Goal: Information Seeking & Learning: Understand process/instructions

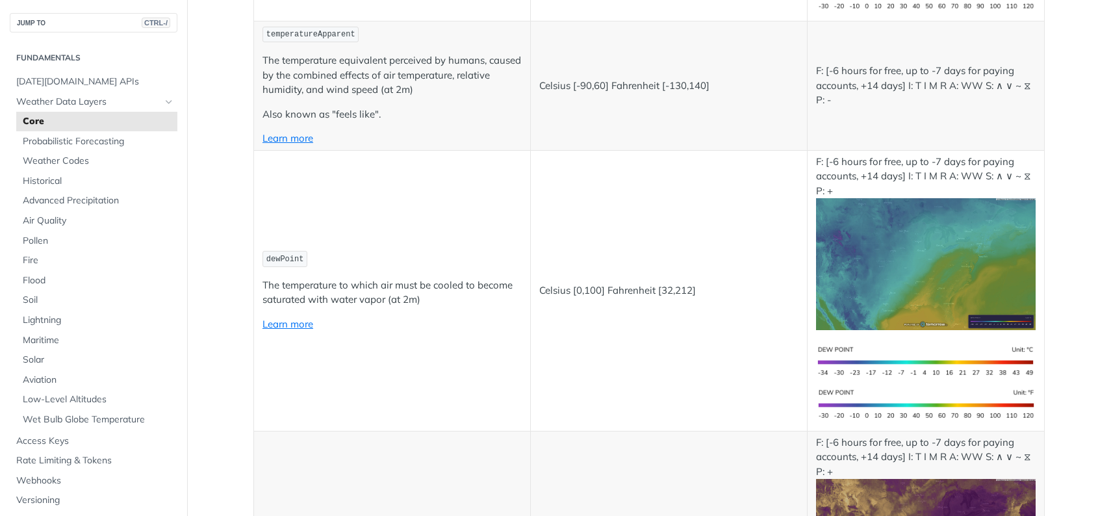
scroll to position [390, 0]
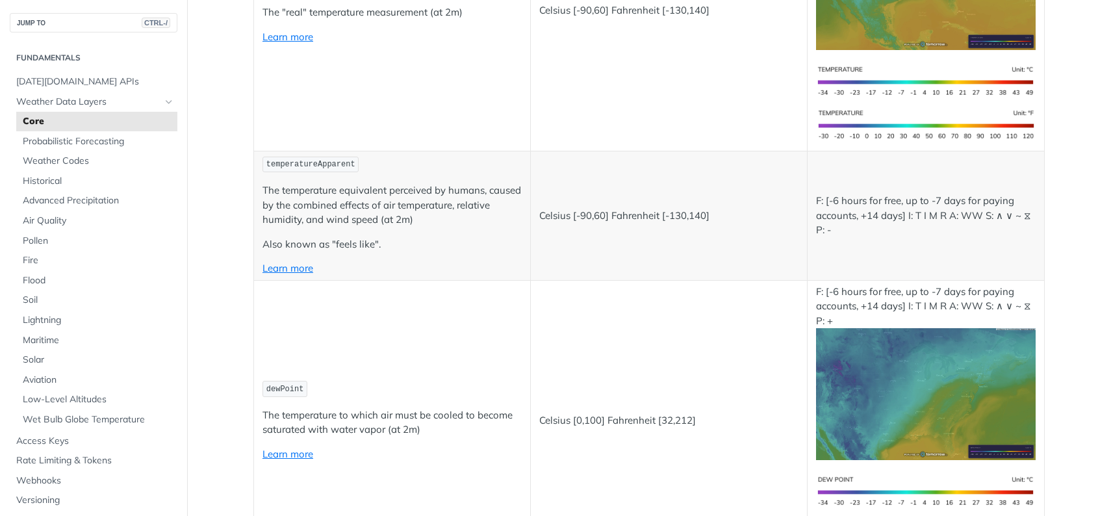
click at [898, 123] on img "Expand image" at bounding box center [926, 125] width 220 height 44
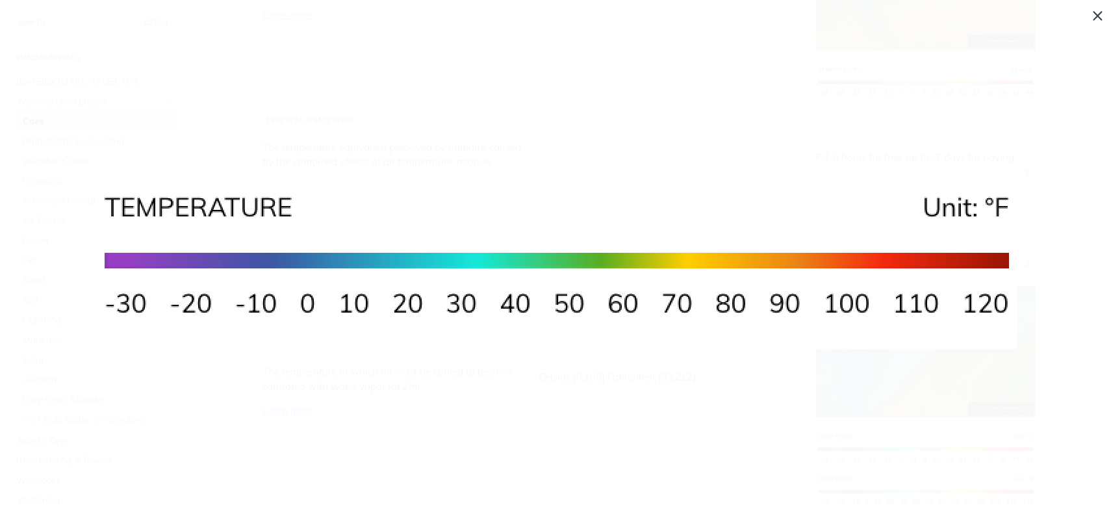
scroll to position [368, 0]
click at [1098, 18] on span "Collapse image" at bounding box center [555, 258] width 1111 height 516
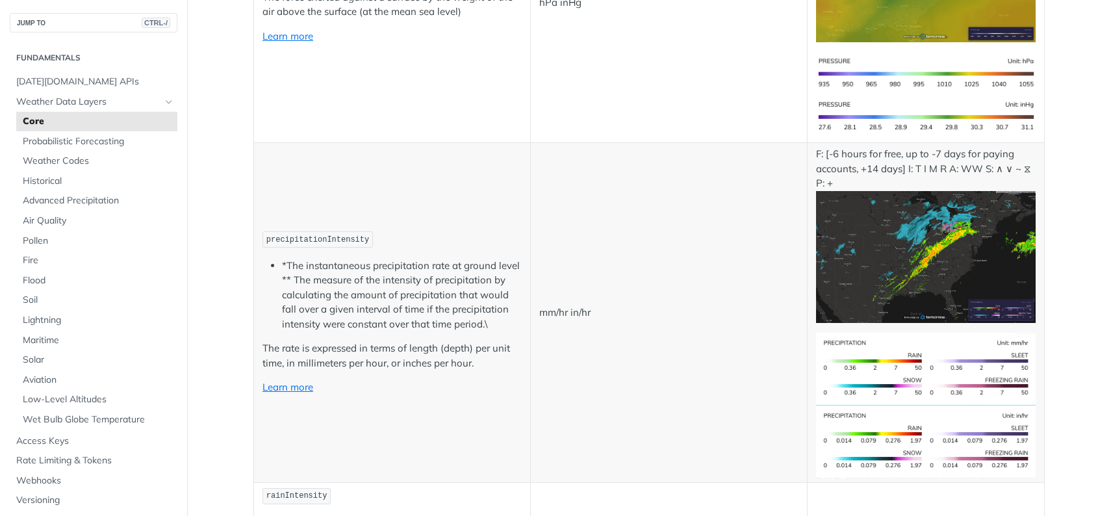
scroll to position [2275, 0]
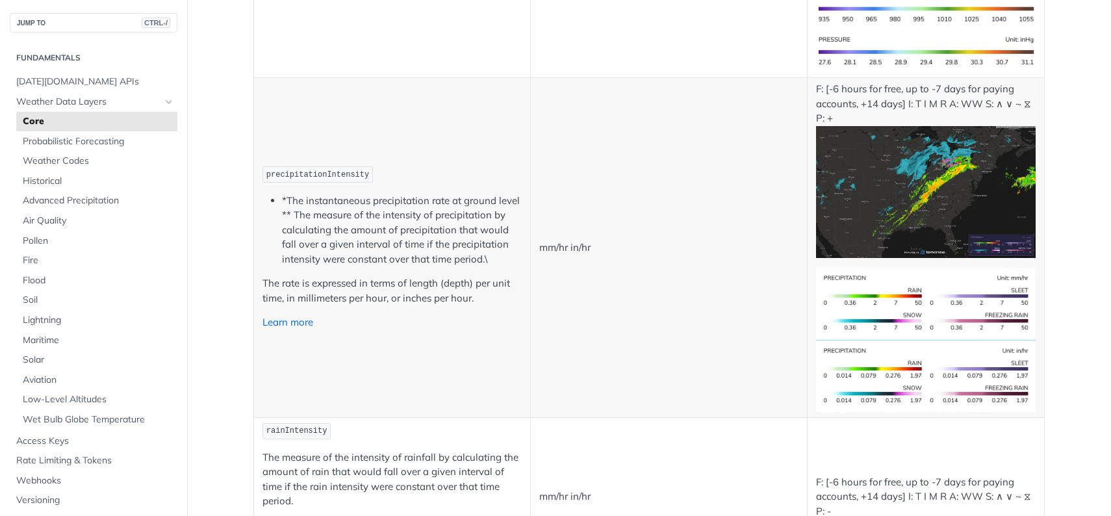
click at [295, 323] on link "Learn more" at bounding box center [288, 322] width 51 height 12
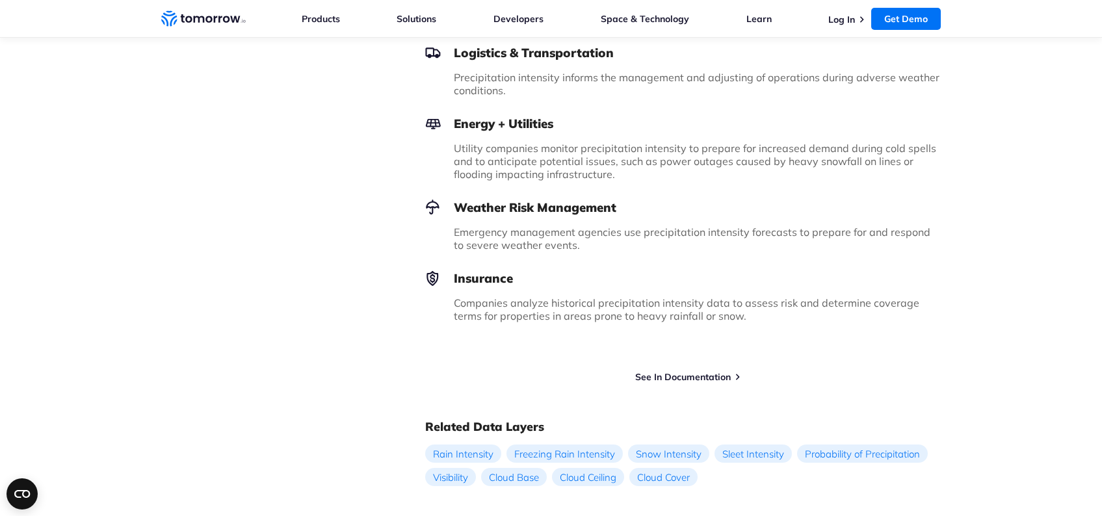
scroll to position [1040, 0]
click at [669, 370] on link "See In Documentation" at bounding box center [683, 376] width 96 height 12
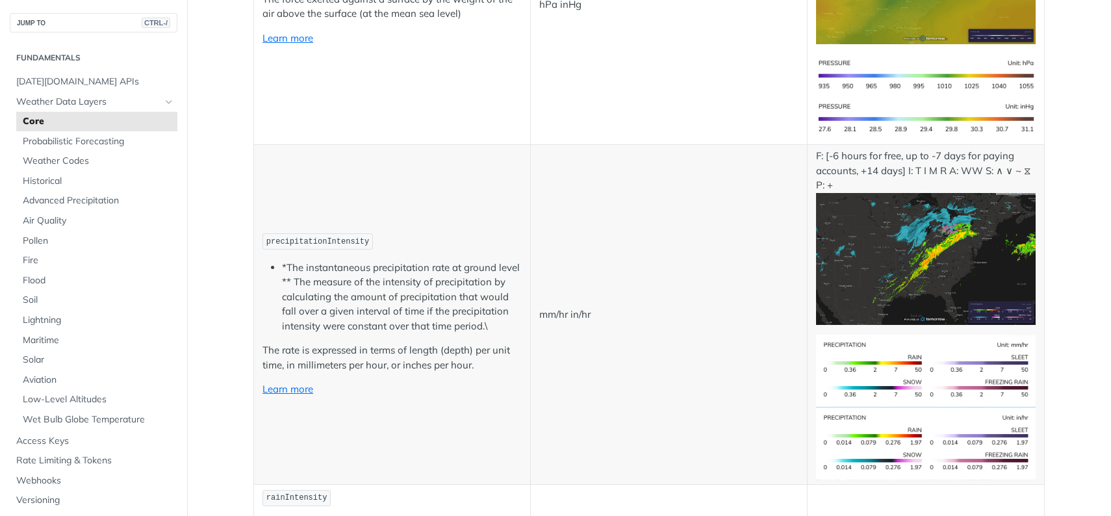
scroll to position [2209, 0]
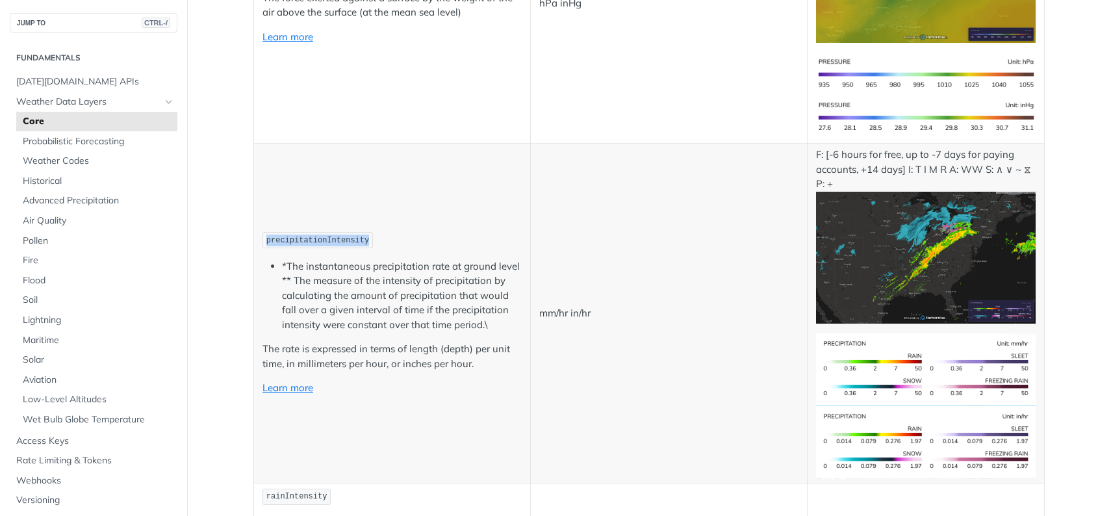
drag, startPoint x: 356, startPoint y: 240, endPoint x: 263, endPoint y: 243, distance: 93.6
click at [263, 243] on code "precipitationIntensity" at bounding box center [318, 240] width 110 height 16
copy span "precipitationIntensity"
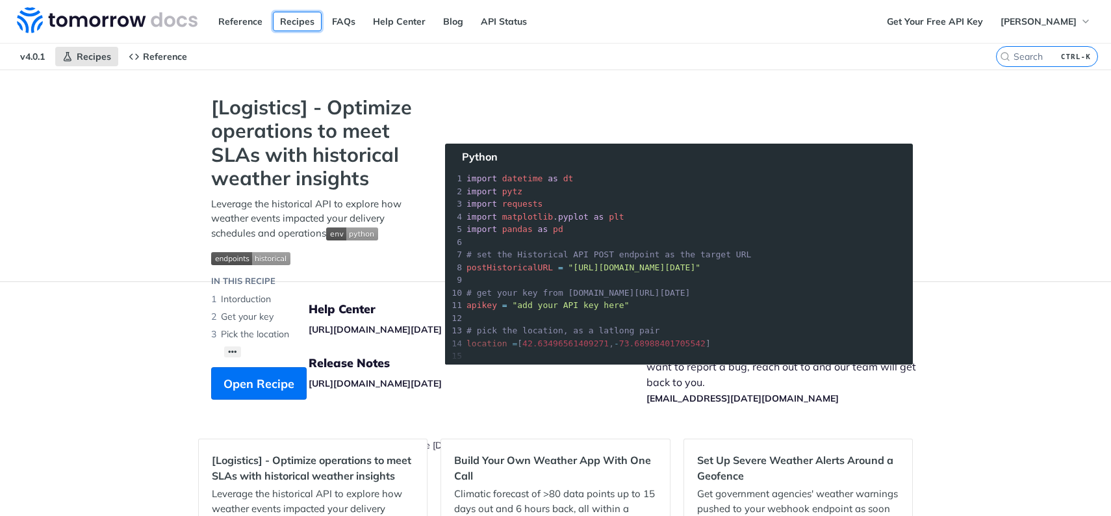
click at [305, 23] on link "Recipes" at bounding box center [297, 21] width 49 height 19
click at [273, 378] on span "Open Recipe" at bounding box center [259, 384] width 71 height 18
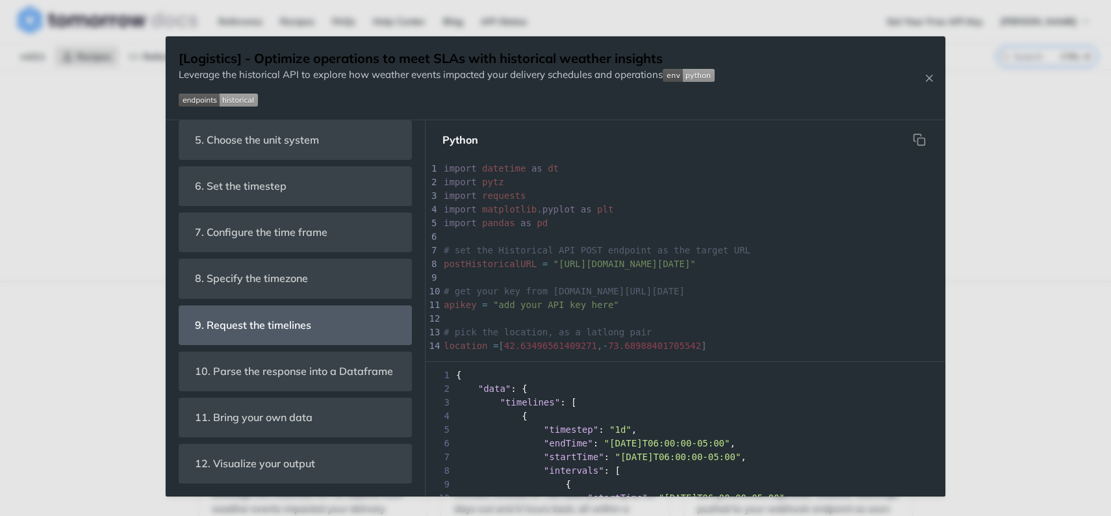
scroll to position [690, 0]
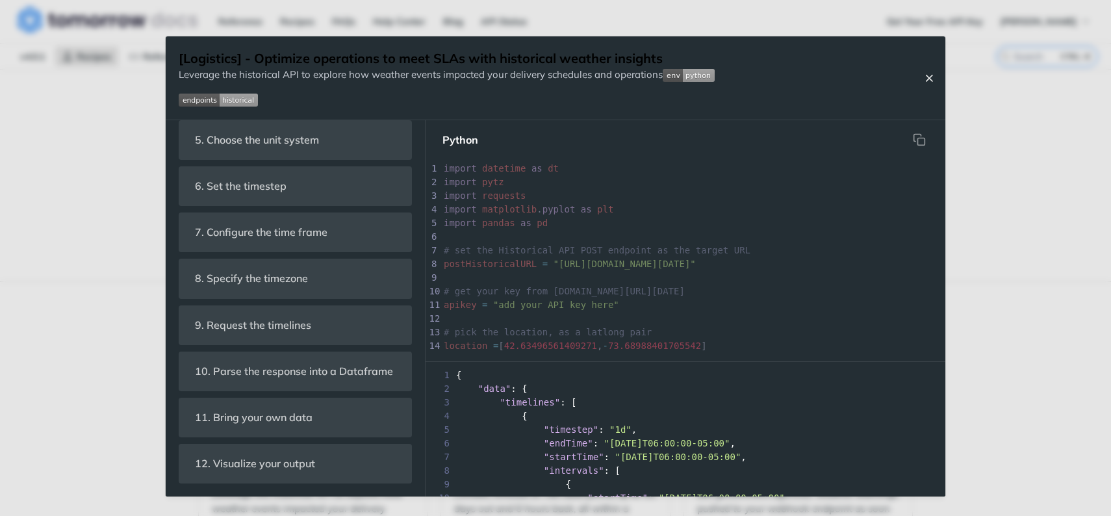
click at [929, 82] on icon "Close Recipe" at bounding box center [929, 78] width 12 height 12
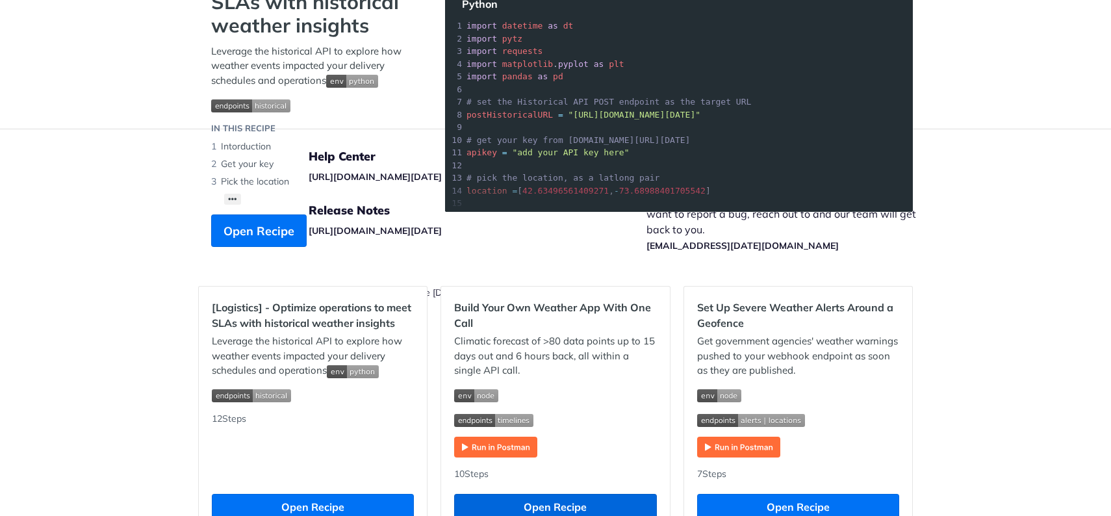
scroll to position [325, 0]
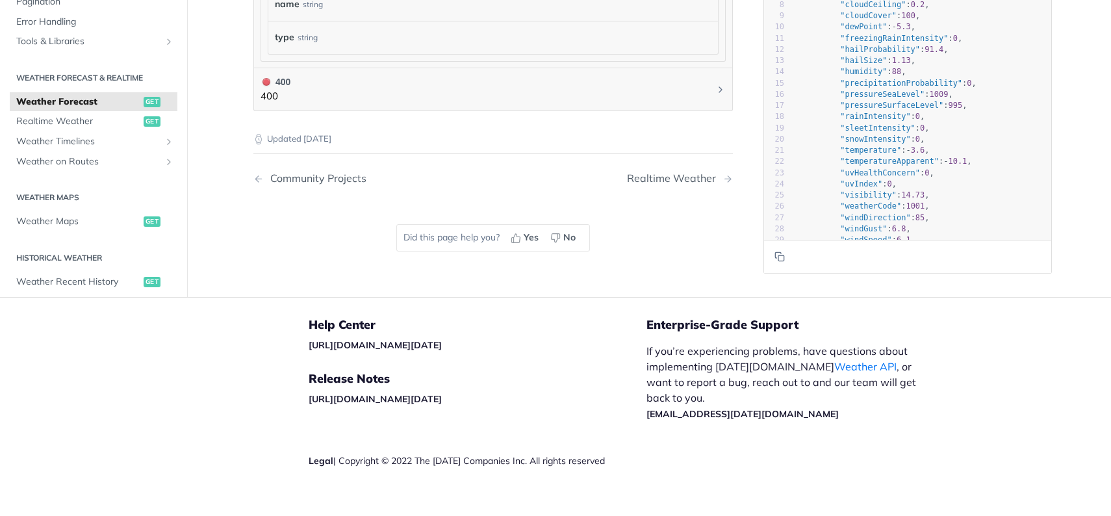
scroll to position [1395, 0]
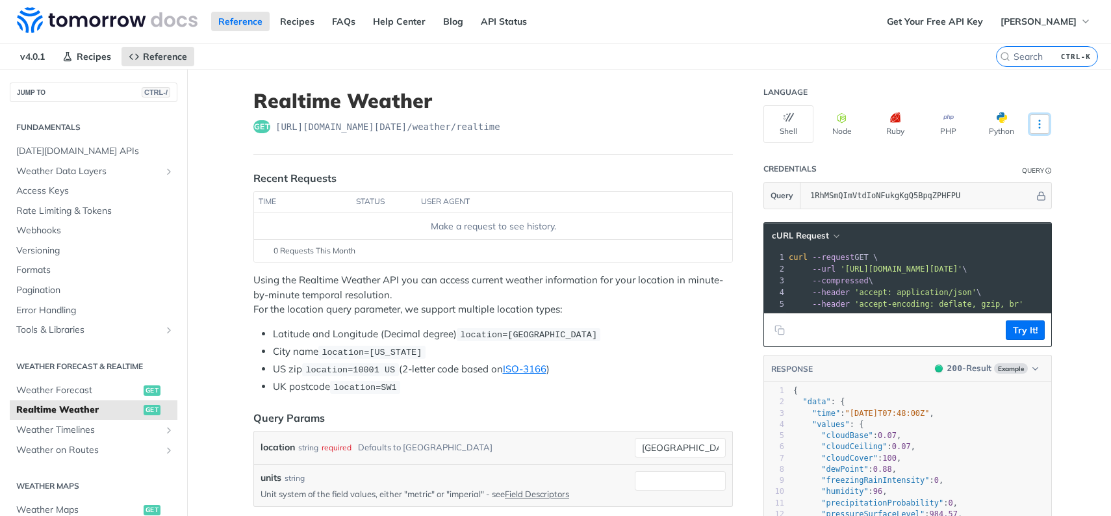
click at [1039, 125] on icon "More ellipsis" at bounding box center [1039, 124] width 1 height 8
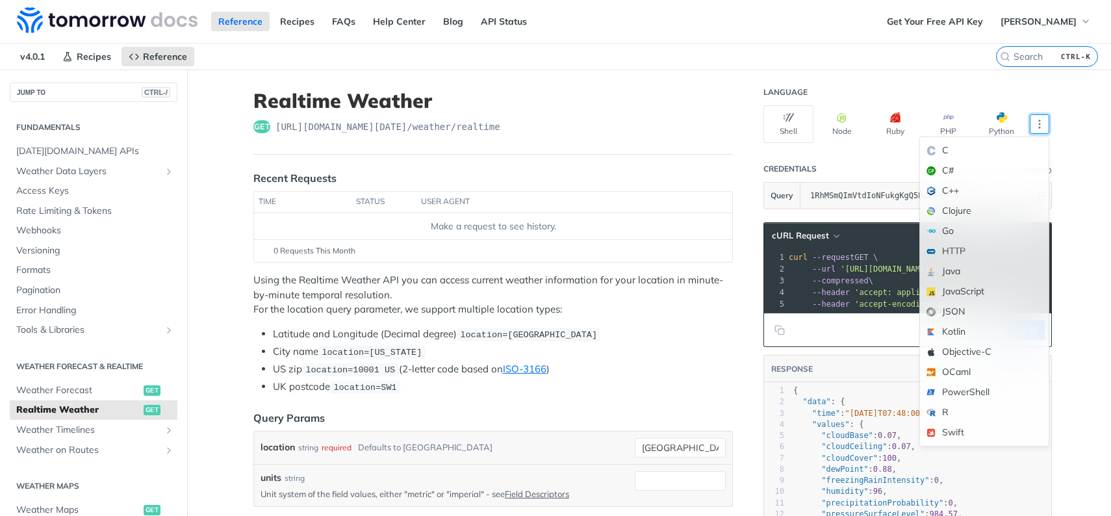
click at [579, 148] on header "Realtime Weather get [URL][DOMAIN_NAME][DATE] /weather/realtime" at bounding box center [493, 122] width 480 height 66
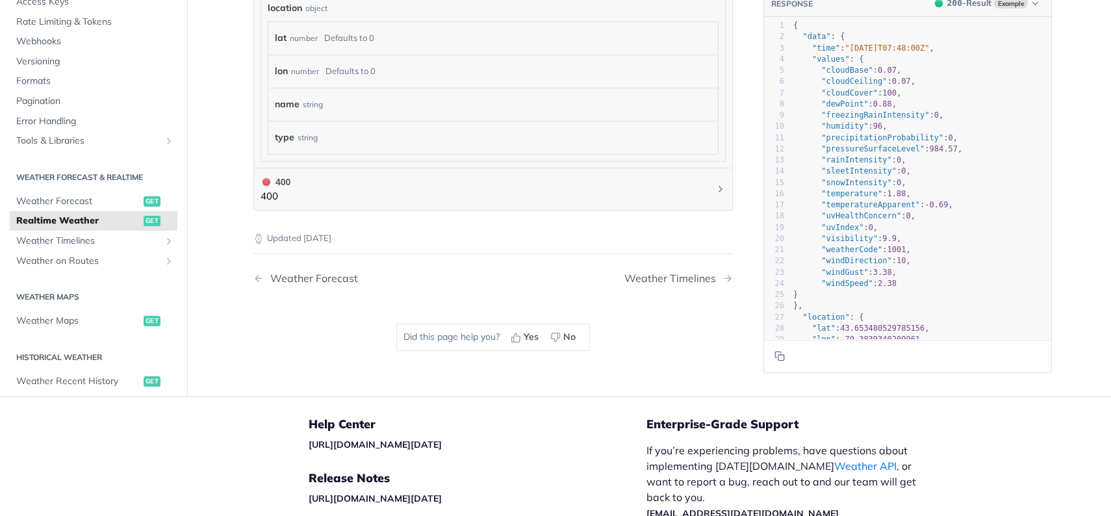
scroll to position [845, 0]
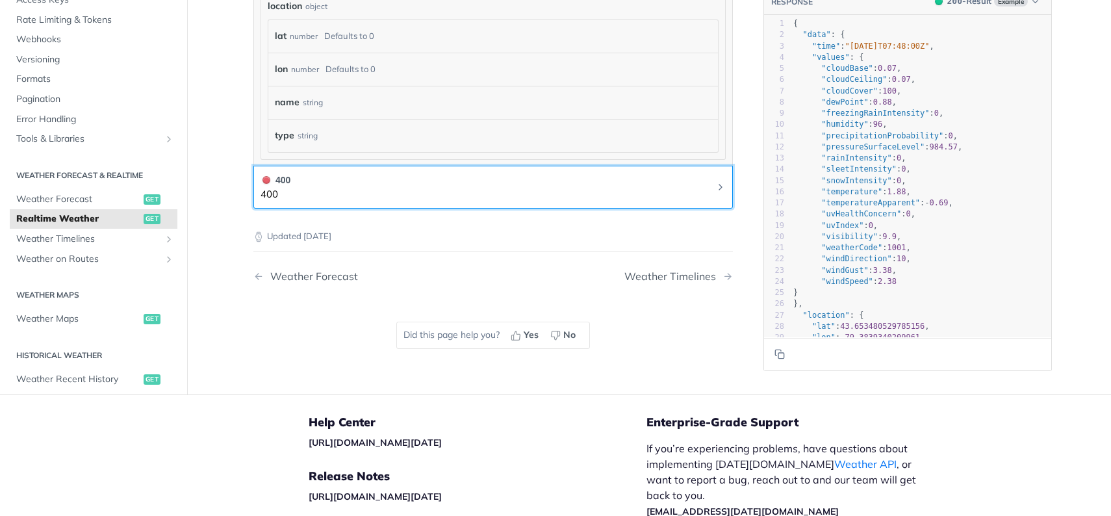
click at [269, 189] on p "400" at bounding box center [276, 194] width 30 height 15
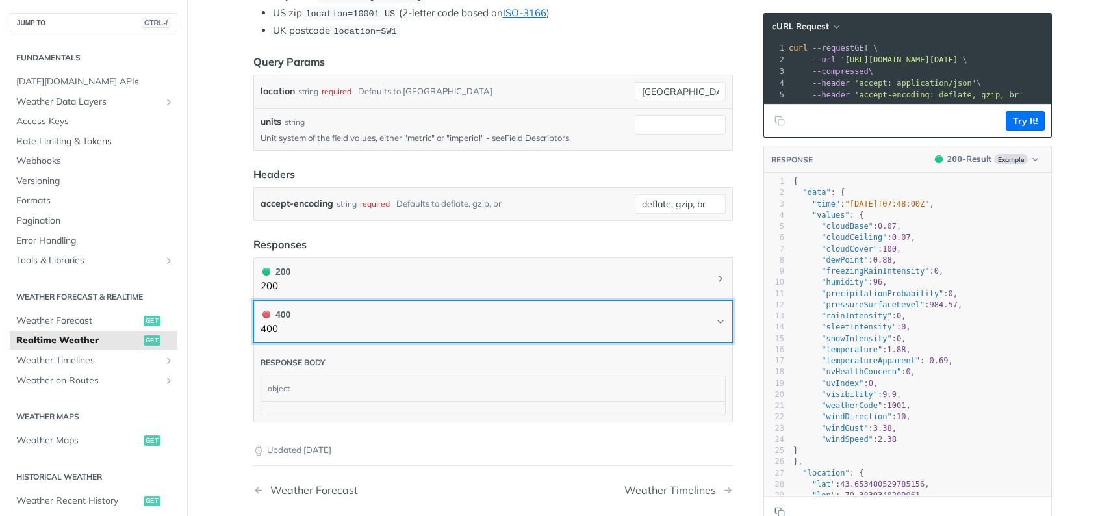
scroll to position [65, 0]
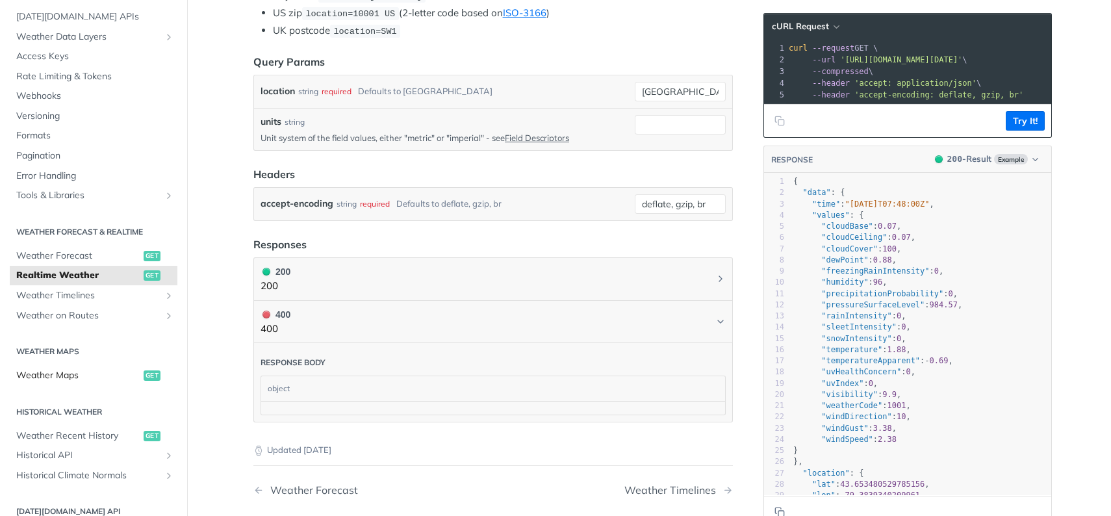
click at [60, 374] on span "Weather Maps" at bounding box center [78, 375] width 124 height 13
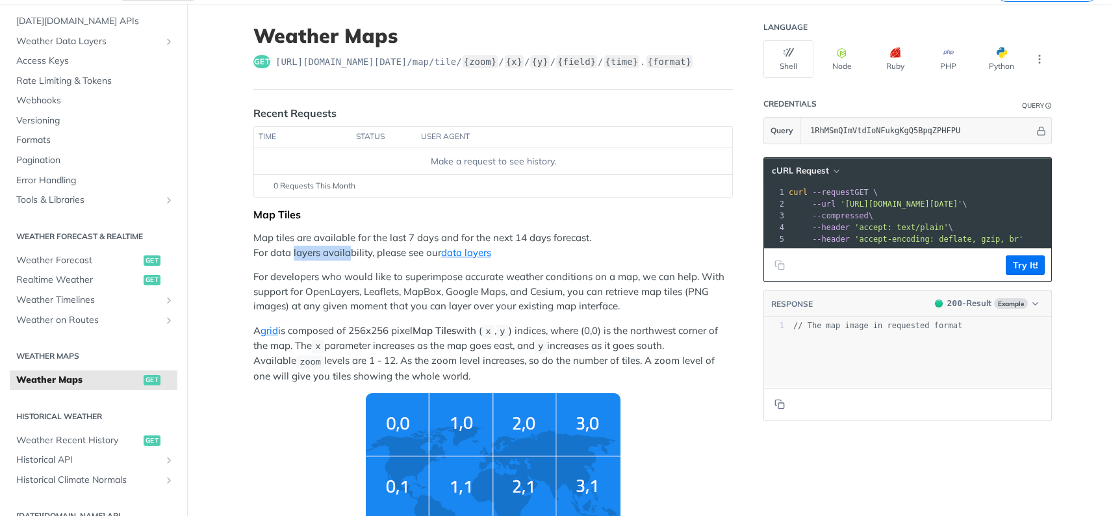
drag, startPoint x: 348, startPoint y: 252, endPoint x: 289, endPoint y: 255, distance: 59.9
click at [289, 255] on p "Map tiles are available for the last 7 days and for the next 14 days forecast. …" at bounding box center [493, 245] width 480 height 29
drag, startPoint x: 289, startPoint y: 255, endPoint x: 357, endPoint y: 255, distance: 68.9
click at [357, 255] on p "Map tiles are available for the last 7 days and for the next 14 days forecast. …" at bounding box center [493, 245] width 480 height 29
drag, startPoint x: 1018, startPoint y: 276, endPoint x: 938, endPoint y: 279, distance: 80.0
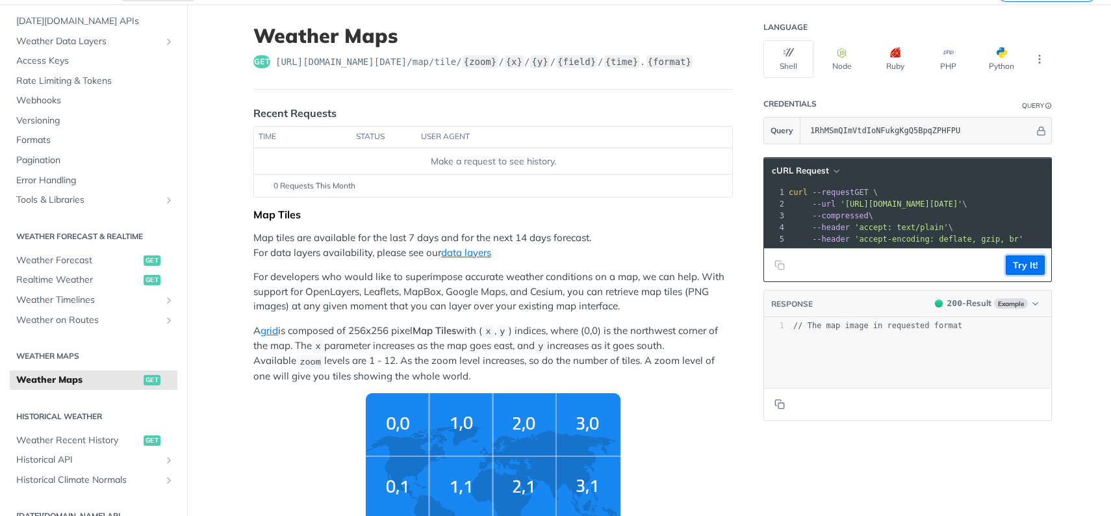
click at [938, 279] on footer "Try It!" at bounding box center [907, 264] width 287 height 33
click at [777, 270] on icon "Copy to clipboard" at bounding box center [780, 265] width 10 height 10
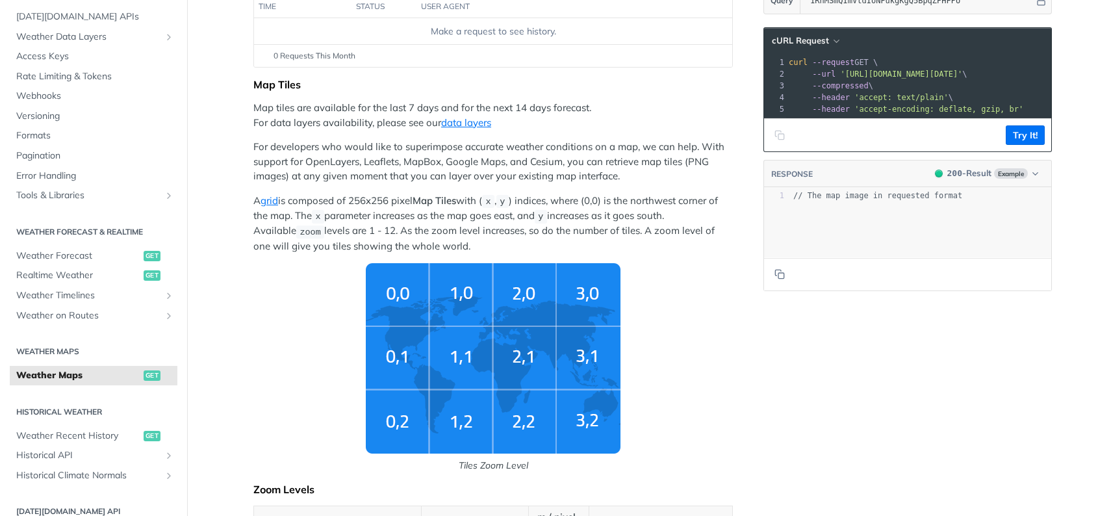
click at [493, 331] on img "Tiles Zoom Level" at bounding box center [493, 358] width 255 height 190
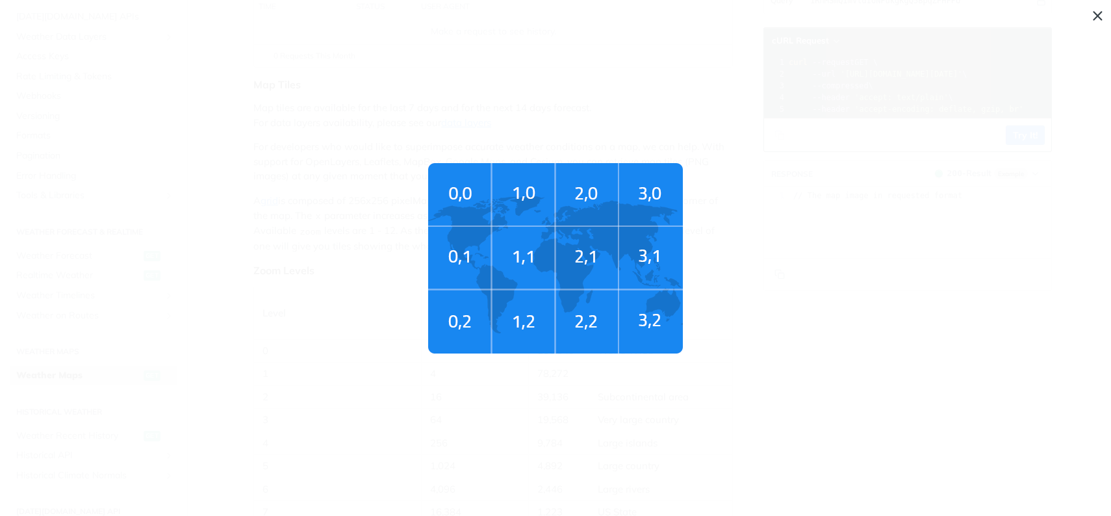
click at [564, 240] on img "Tiles Zoom Level" at bounding box center [555, 258] width 255 height 190
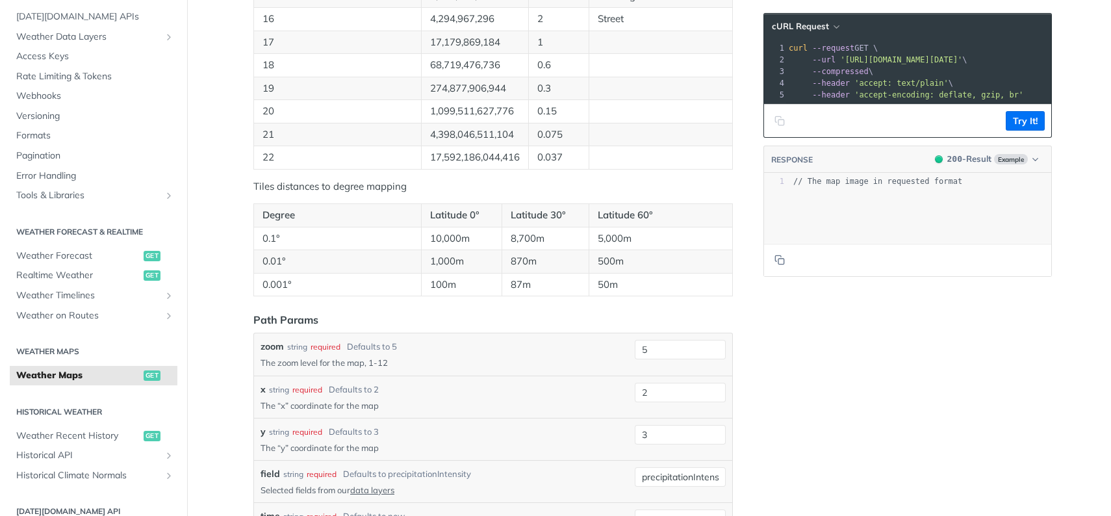
scroll to position [1235, 0]
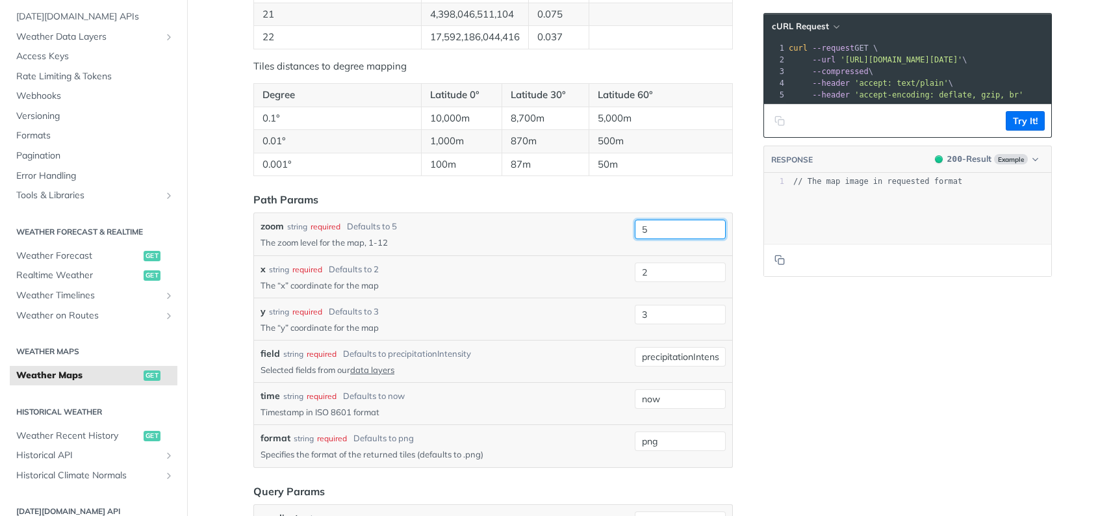
click at [667, 235] on input "5" at bounding box center [680, 229] width 91 height 19
type input "10"
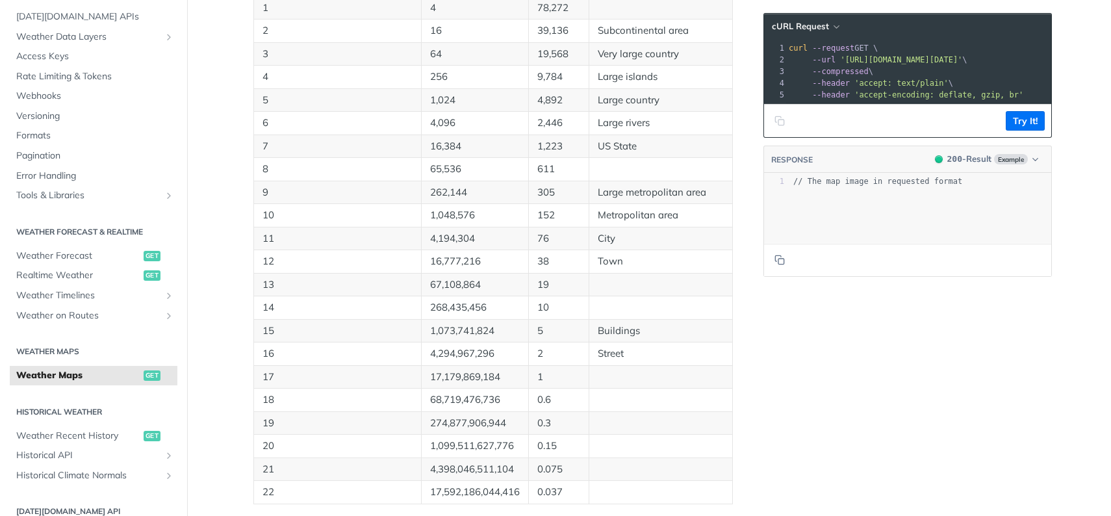
scroll to position [1170, 0]
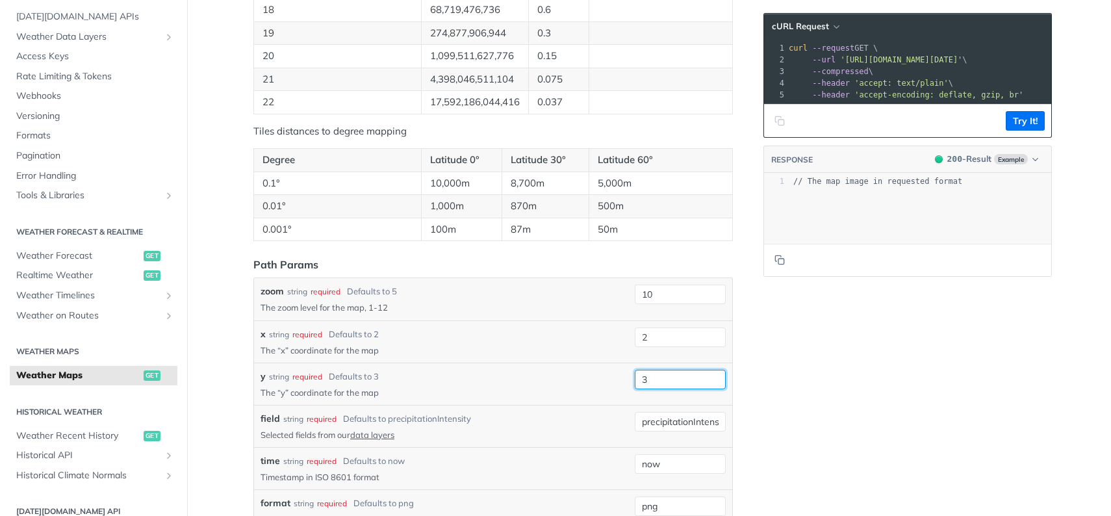
click at [667, 376] on input "3" at bounding box center [680, 379] width 91 height 19
type input "1"
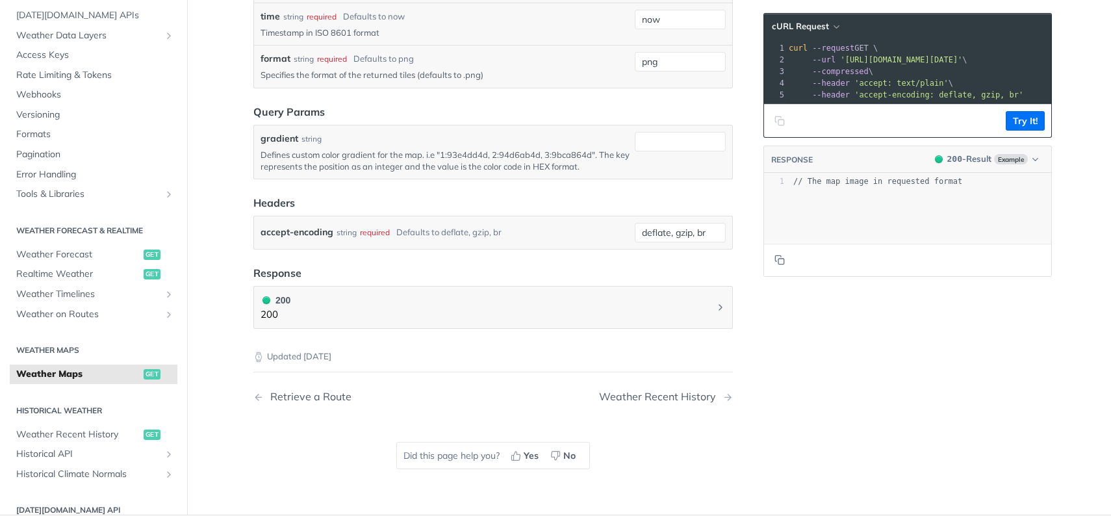
scroll to position [1625, 0]
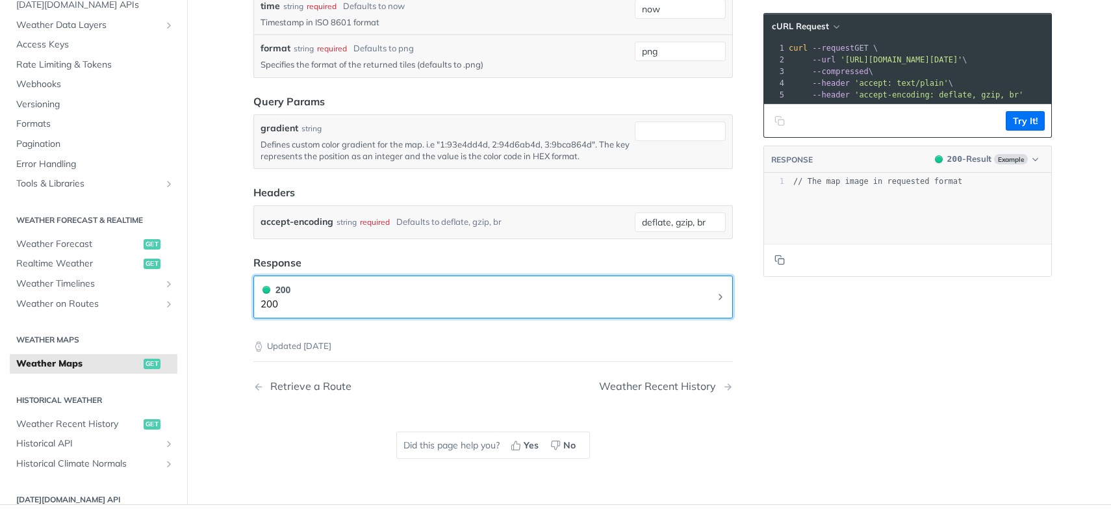
click at [717, 299] on icon "Chevron" at bounding box center [721, 297] width 10 height 10
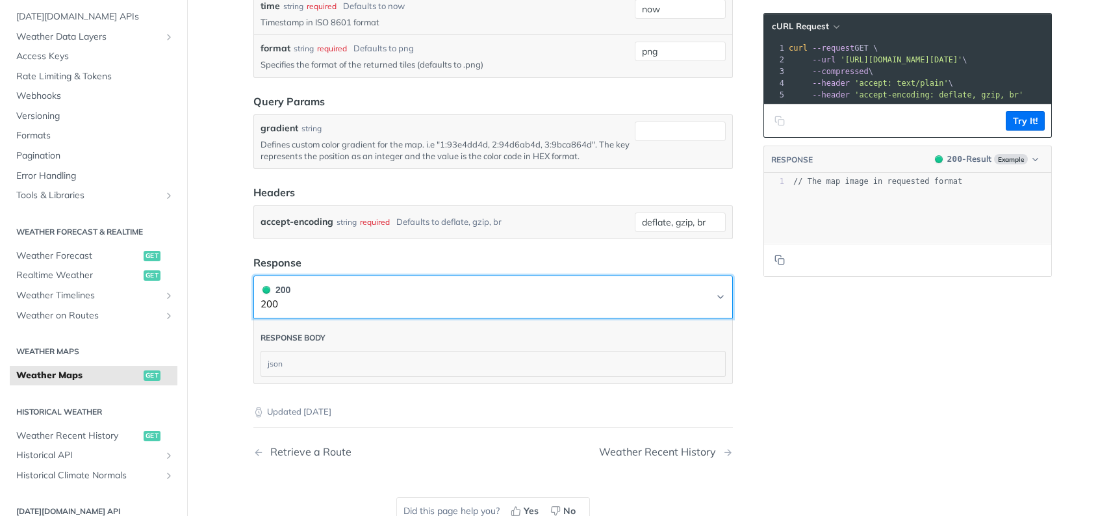
click at [717, 299] on icon "Chevron" at bounding box center [721, 297] width 10 height 10
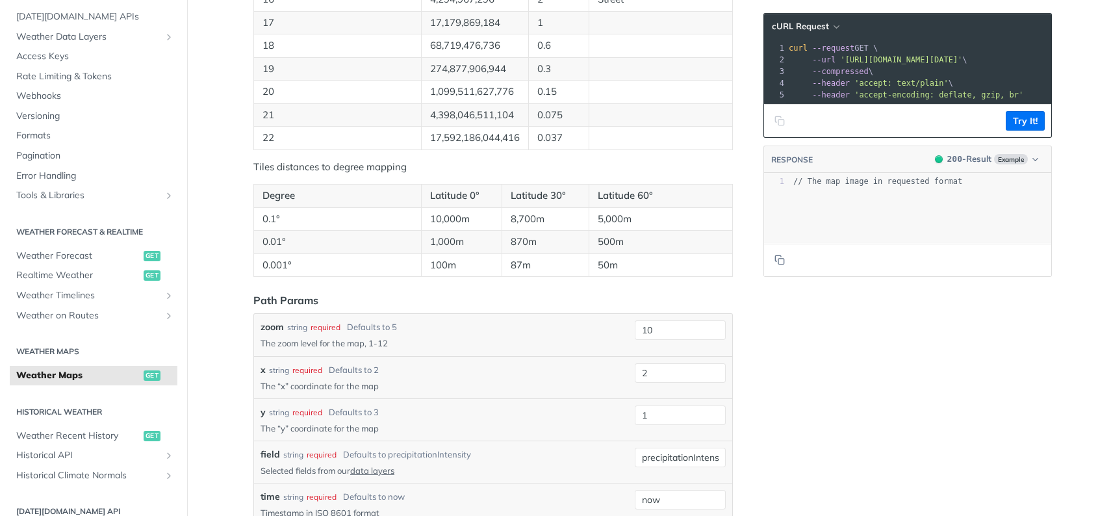
scroll to position [1105, 0]
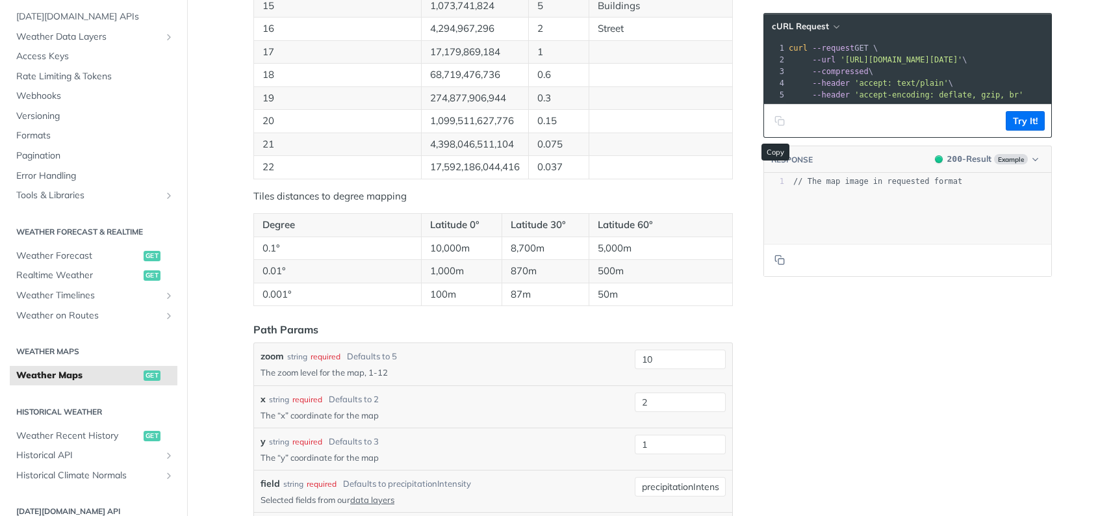
click at [777, 126] on icon "Copy to clipboard" at bounding box center [780, 121] width 10 height 10
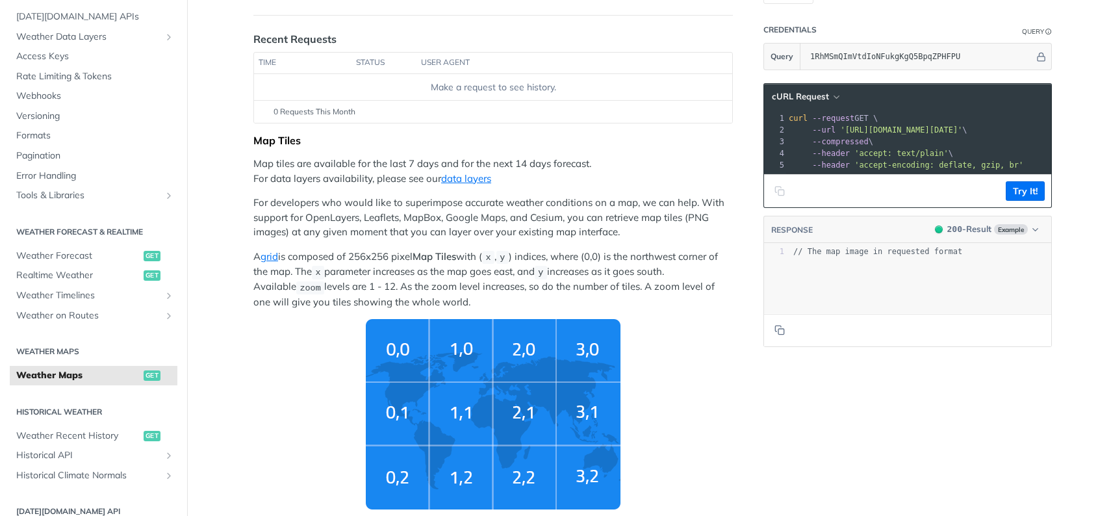
scroll to position [0, 0]
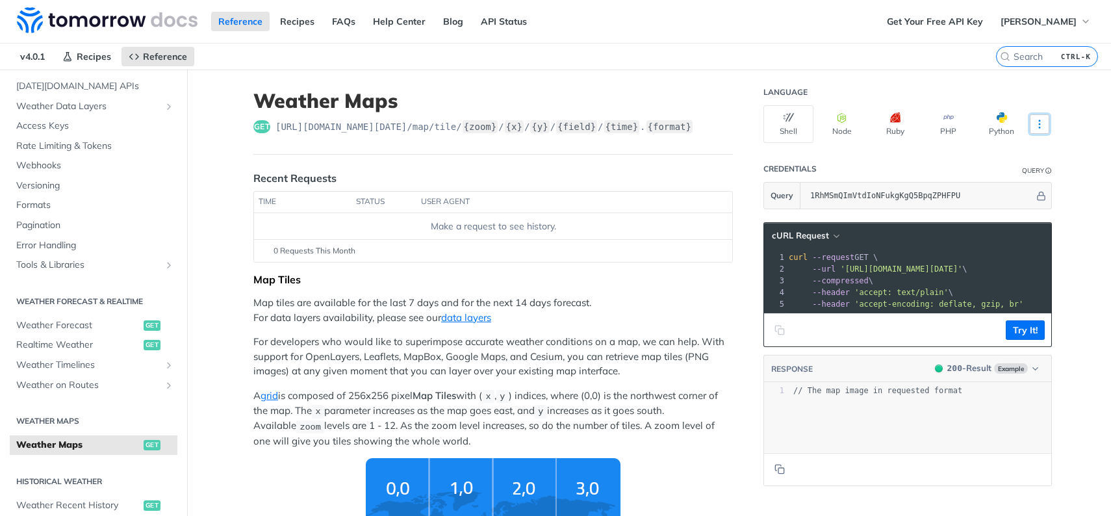
click at [1037, 127] on icon "More ellipsis" at bounding box center [1040, 124] width 12 height 12
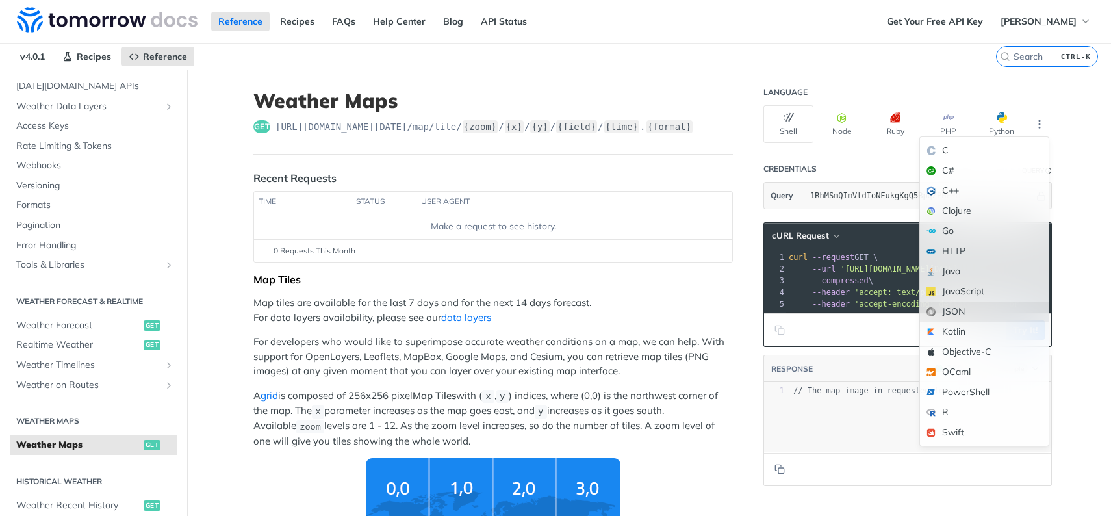
click at [967, 309] on div "JSON" at bounding box center [984, 312] width 129 height 20
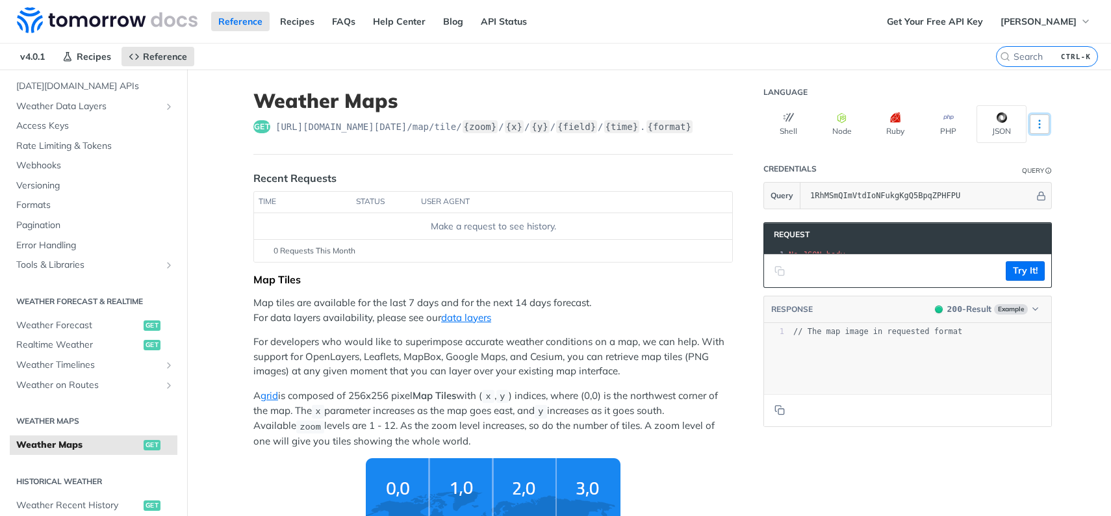
click at [1036, 127] on icon "More ellipsis" at bounding box center [1040, 124] width 12 height 12
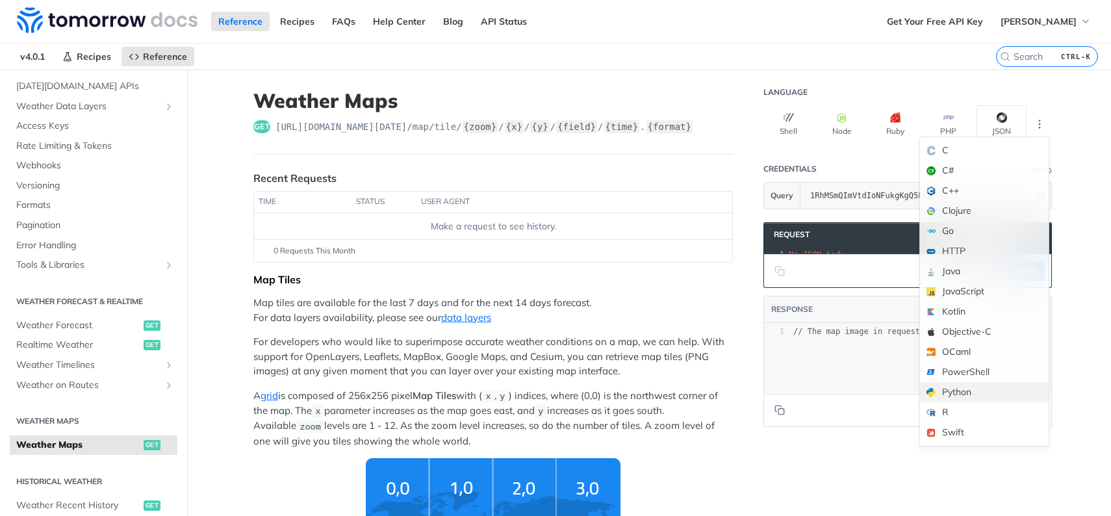
click at [966, 396] on div "Python" at bounding box center [984, 392] width 129 height 20
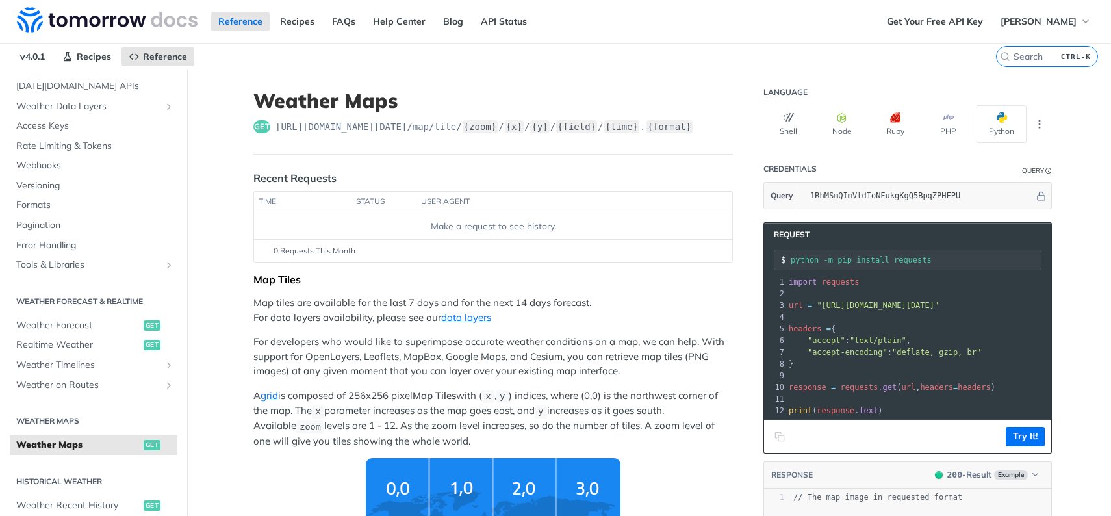
click at [55, 422] on h2 "Weather Maps" at bounding box center [94, 421] width 168 height 12
click at [59, 440] on span "Weather Maps" at bounding box center [78, 445] width 124 height 13
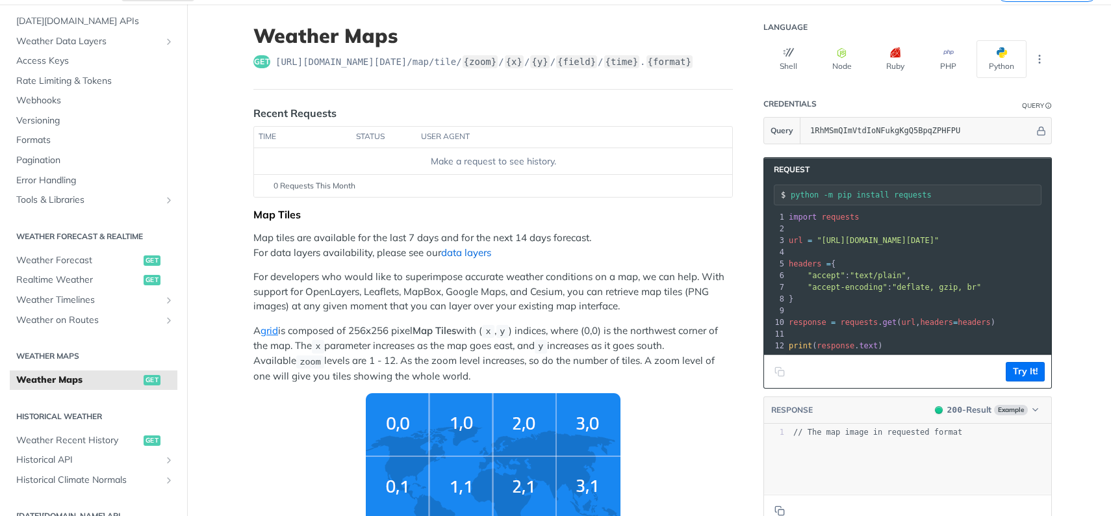
click at [474, 253] on link "data layers" at bounding box center [466, 252] width 50 height 12
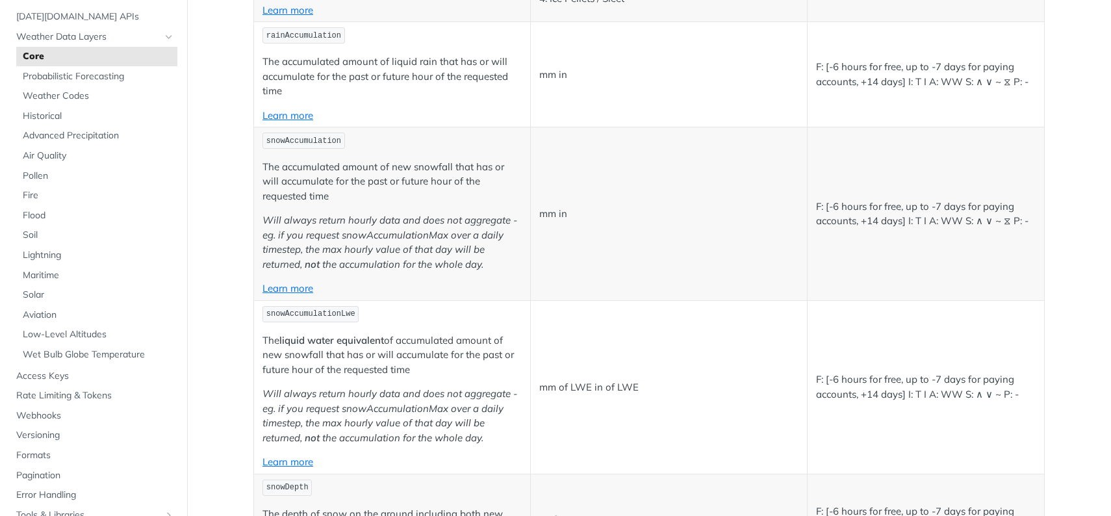
scroll to position [2275, 0]
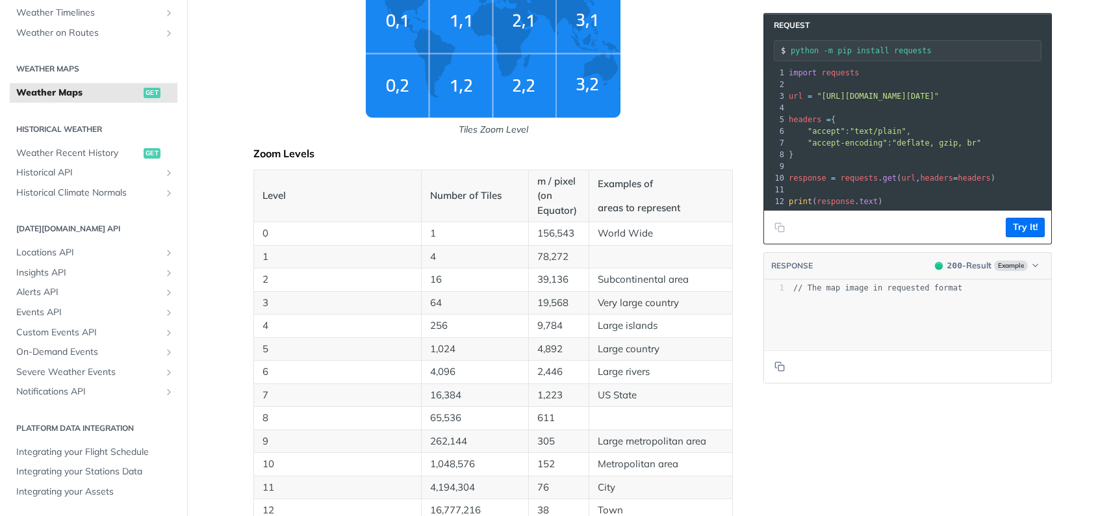
scroll to position [585, 0]
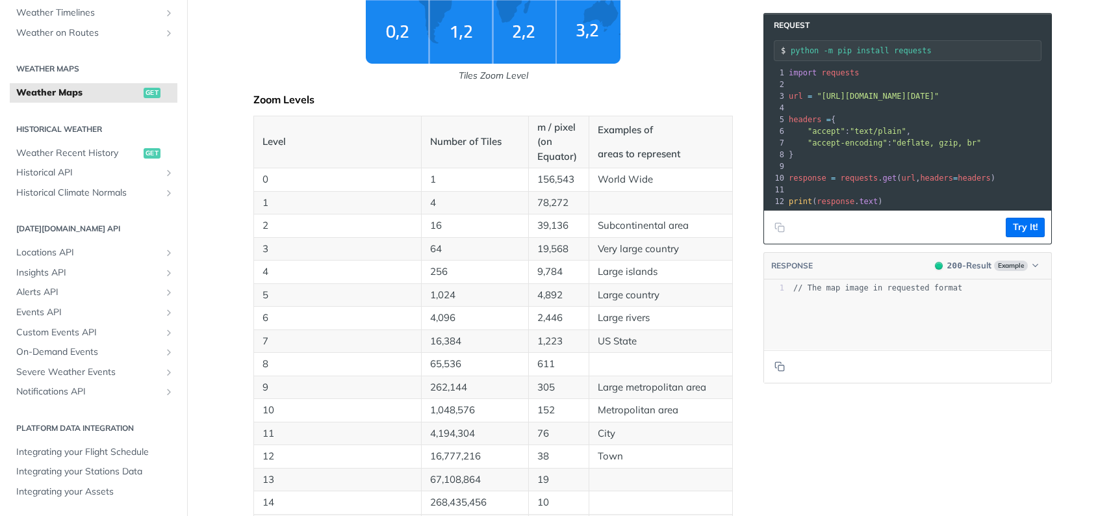
click at [968, 308] on div "xxxxxxxxxx 1 // The map image in requested format" at bounding box center [924, 331] width 320 height 102
click at [534, 292] on td "4,892" at bounding box center [558, 294] width 60 height 23
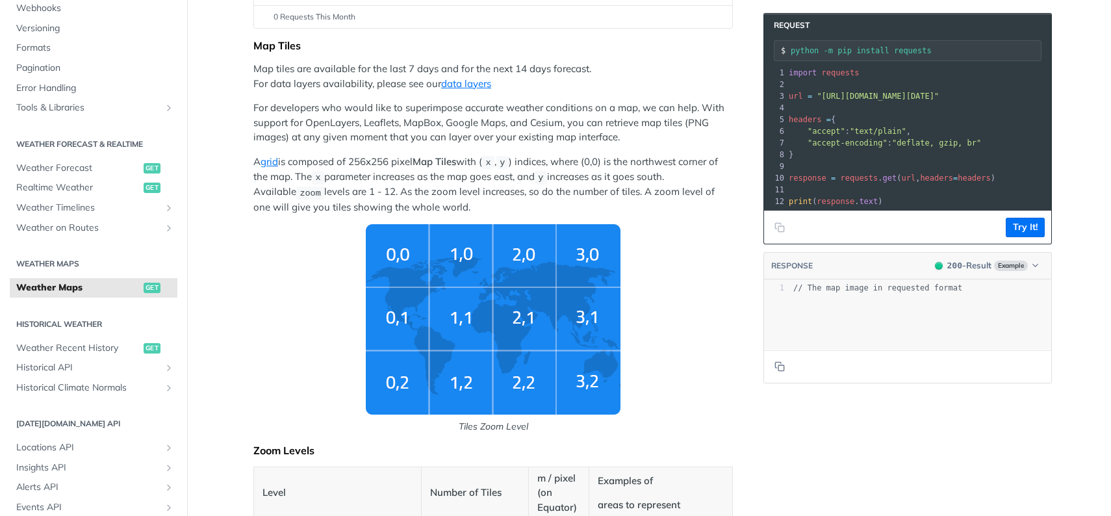
scroll to position [0, 0]
